Goal: Task Accomplishment & Management: Manage account settings

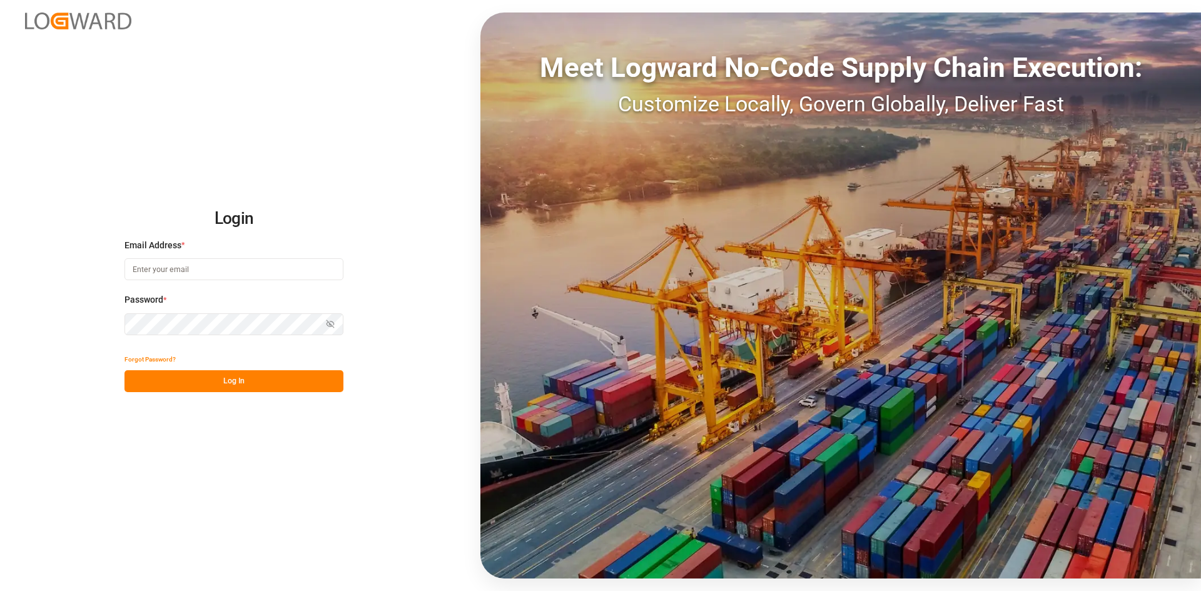
type input "[PERSON_NAME][EMAIL_ADDRESS][PERSON_NAME][DOMAIN_NAME]"
click at [213, 380] on button "Log In" at bounding box center [233, 381] width 219 height 22
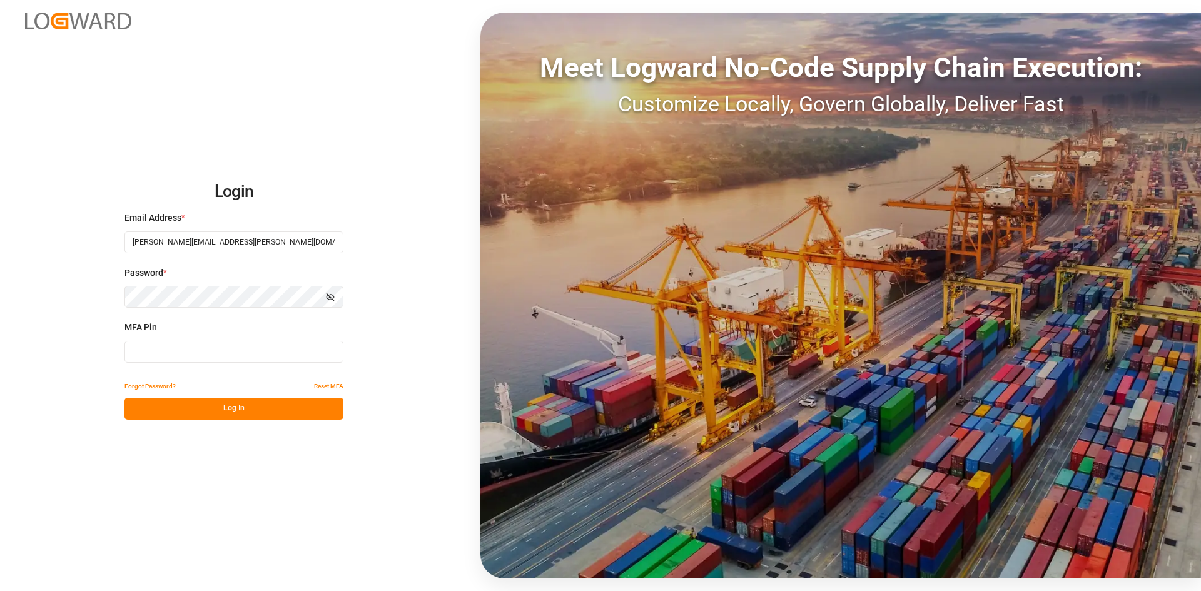
click at [263, 356] on input at bounding box center [233, 352] width 219 height 22
type input "687401"
click at [251, 406] on button "Log In" at bounding box center [233, 409] width 219 height 22
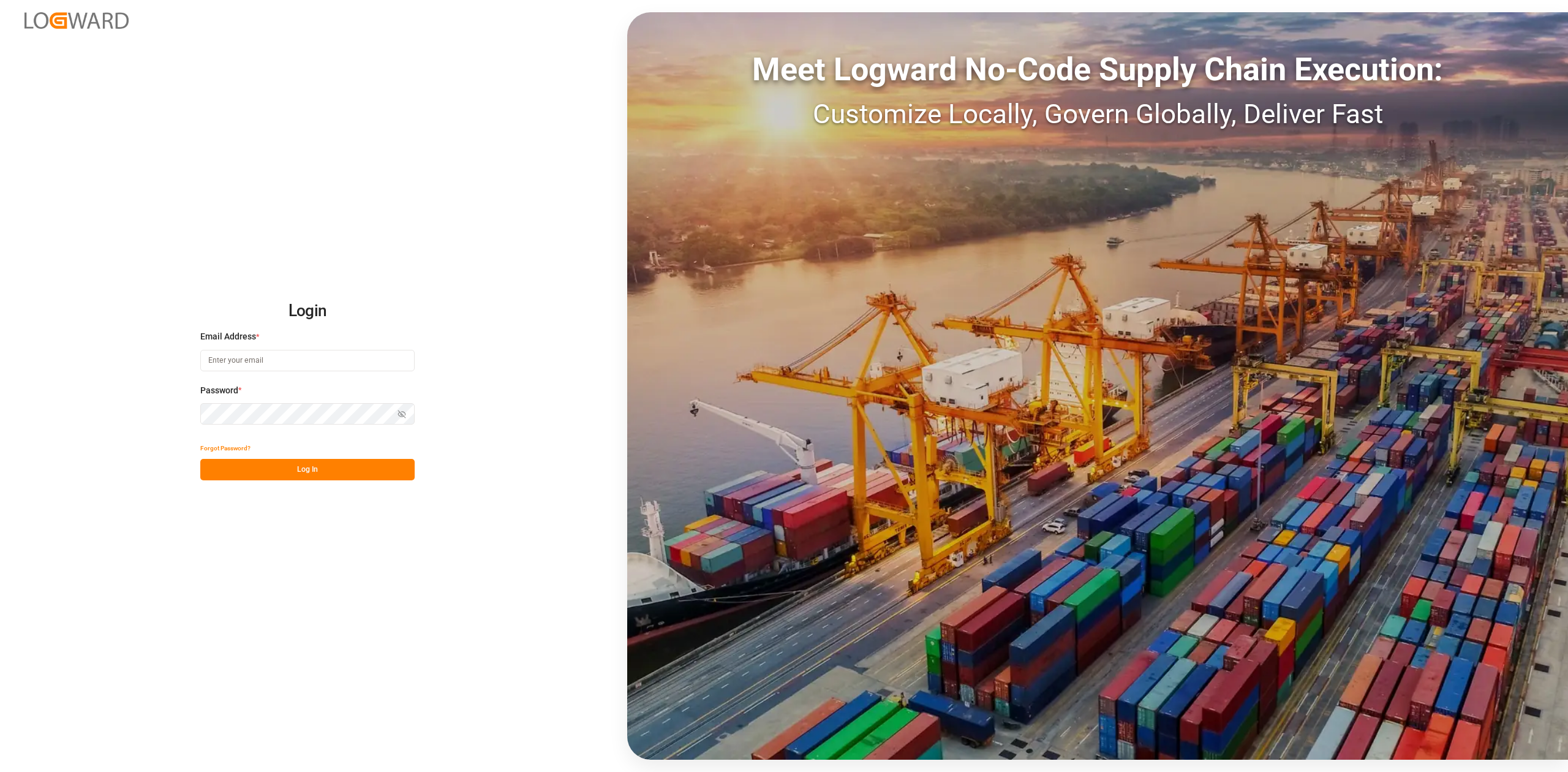
type input "[PERSON_NAME][EMAIL_ADDRESS][PERSON_NAME][DOMAIN_NAME]"
click at [292, 471] on button "Log In" at bounding box center [307, 469] width 214 height 22
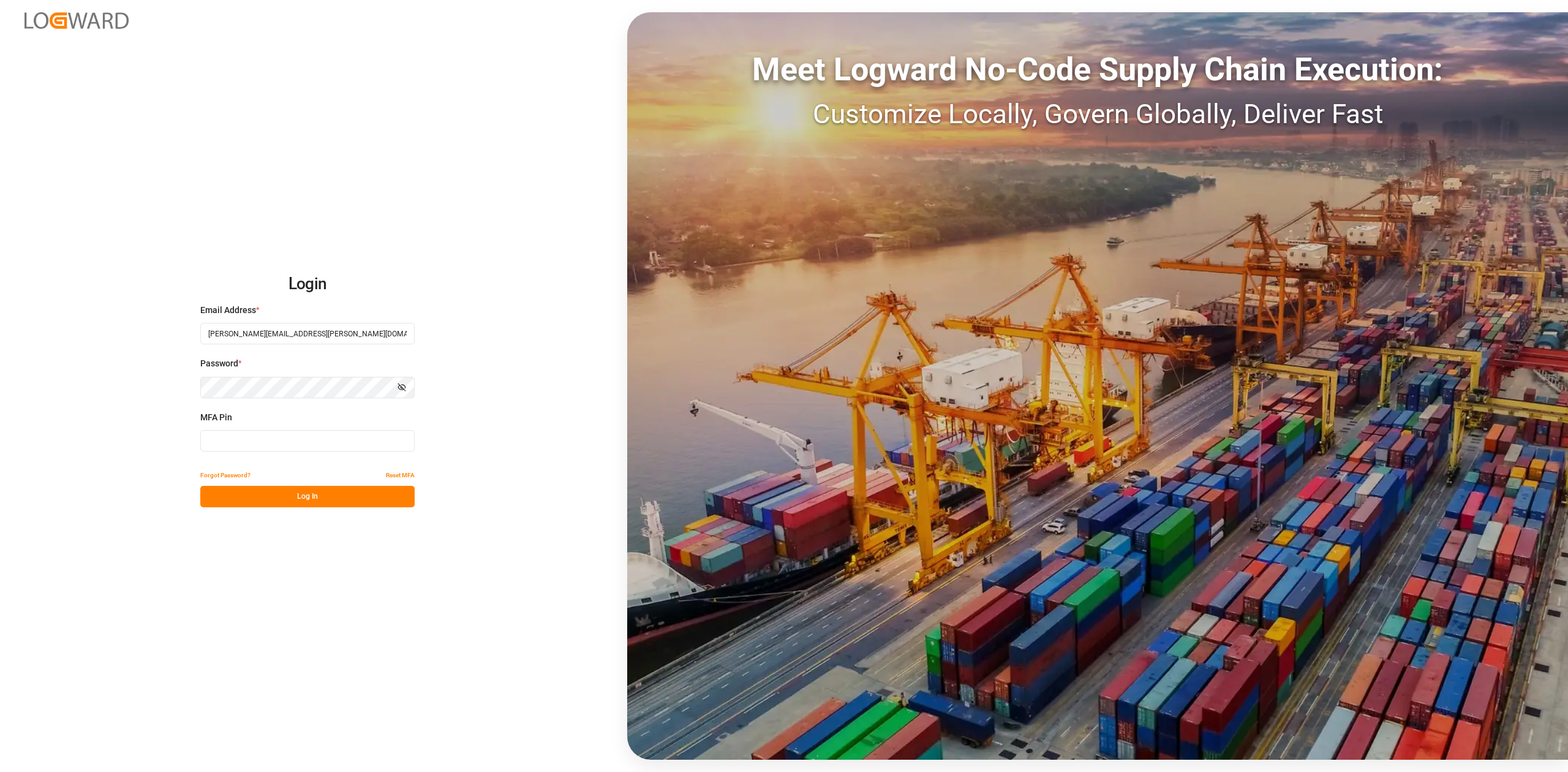
click at [251, 446] on input at bounding box center [307, 441] width 214 height 22
type input "570999"
click at [316, 496] on button "Log In" at bounding box center [307, 497] width 214 height 22
